Goal: Transaction & Acquisition: Download file/media

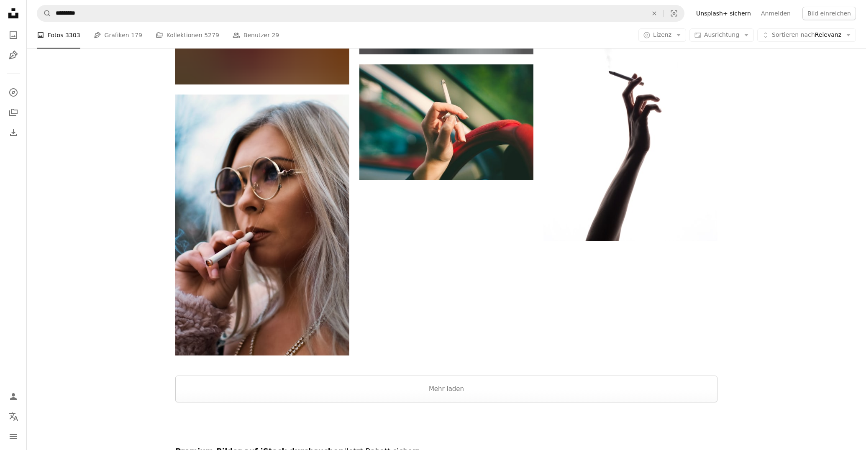
scroll to position [3997, 0]
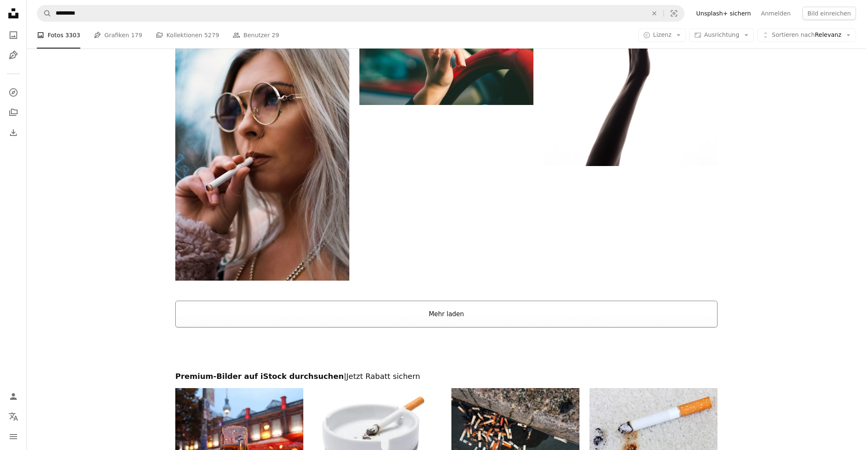
click at [474, 319] on button "Mehr laden" at bounding box center [446, 314] width 542 height 27
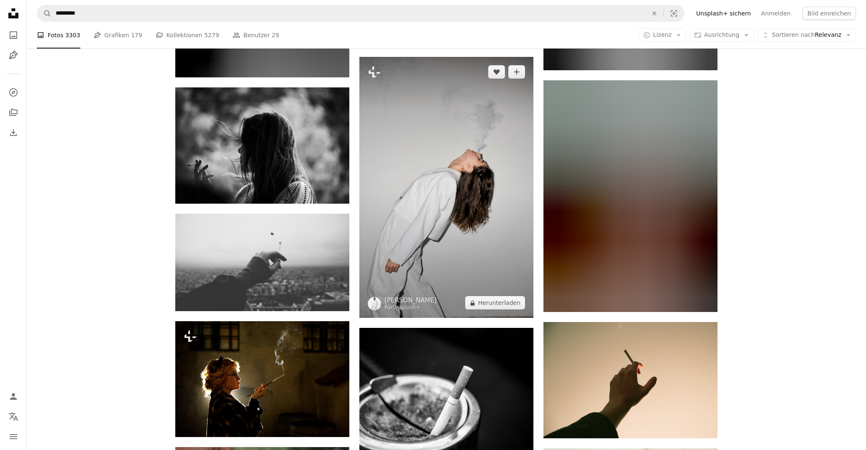
scroll to position [4323, 0]
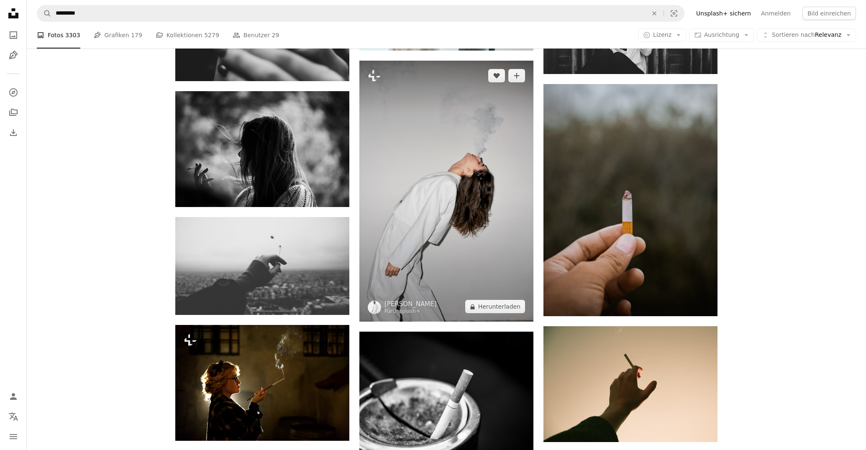
click at [425, 232] on img at bounding box center [446, 191] width 174 height 261
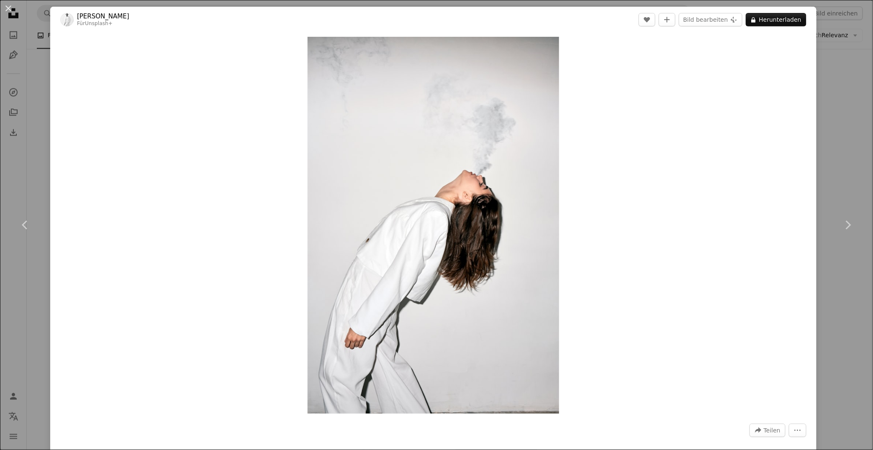
click at [36, 149] on div "An X shape Chevron left Chevron right [PERSON_NAME] Für Unsplash+ A heart A plu…" at bounding box center [436, 225] width 873 height 450
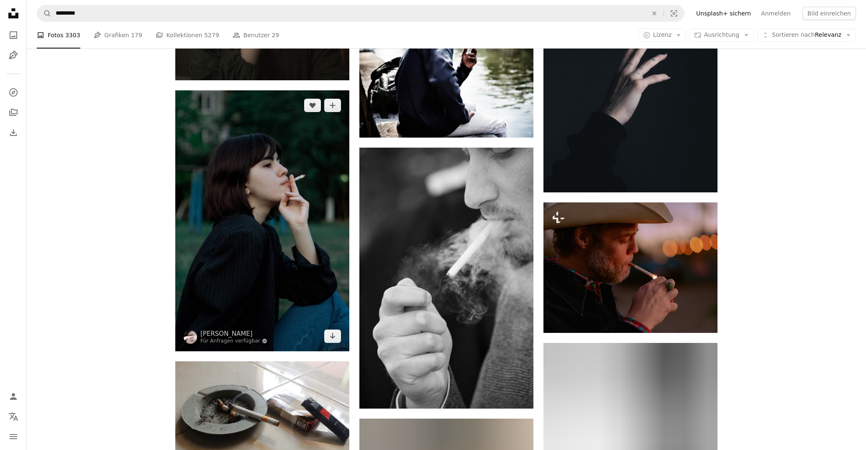
scroll to position [11109, 0]
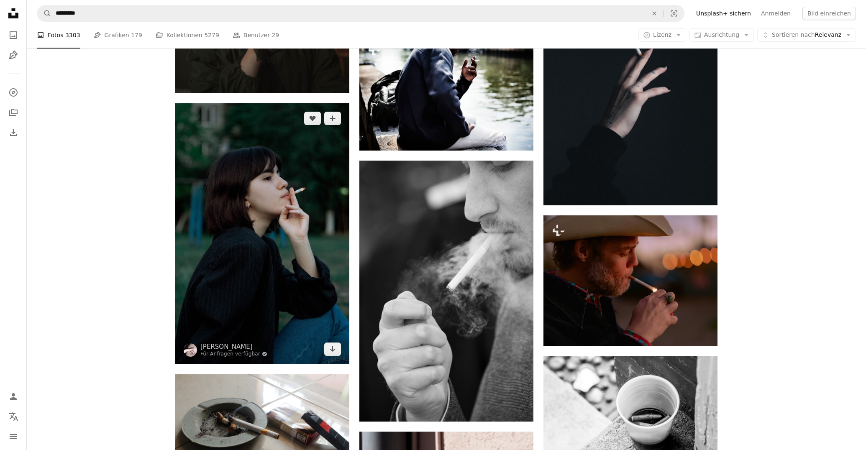
click at [226, 207] on img at bounding box center [262, 233] width 174 height 261
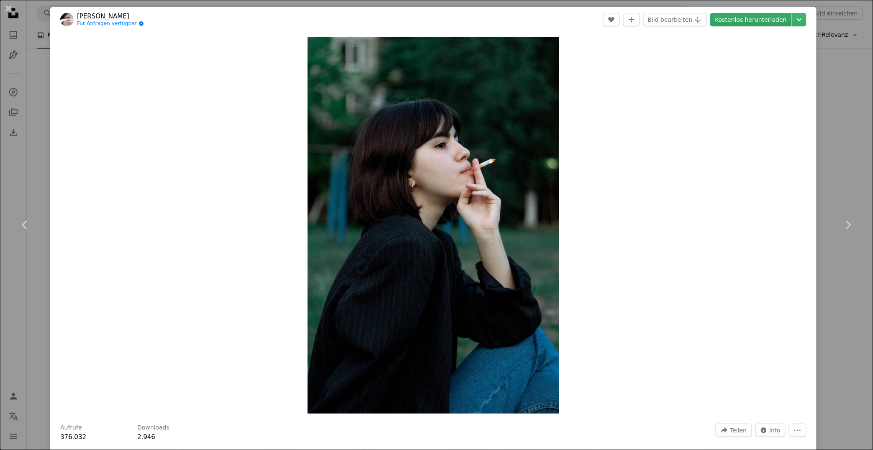
click at [747, 22] on link "Kostenlos herunterladen" at bounding box center [751, 19] width 82 height 13
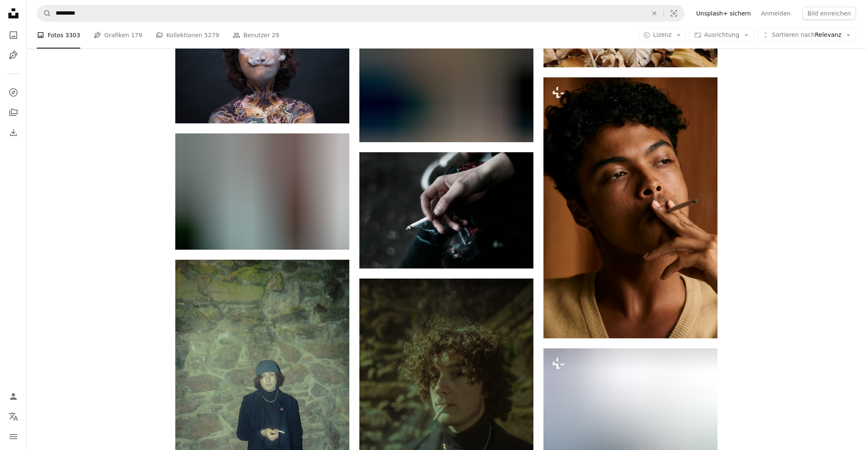
scroll to position [13293, 0]
